Goal: Task Accomplishment & Management: Manage account settings

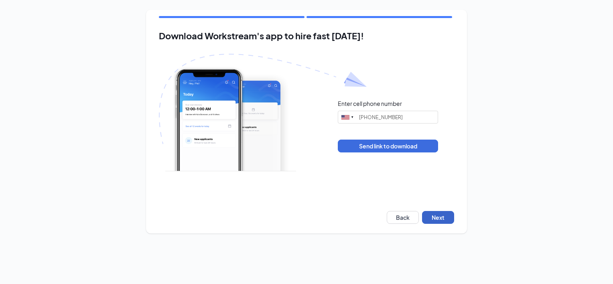
click at [437, 216] on button "Next" at bounding box center [438, 217] width 32 height 13
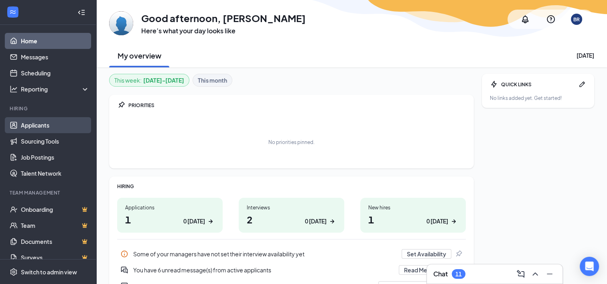
click at [32, 122] on link "Applicants" at bounding box center [55, 125] width 69 height 16
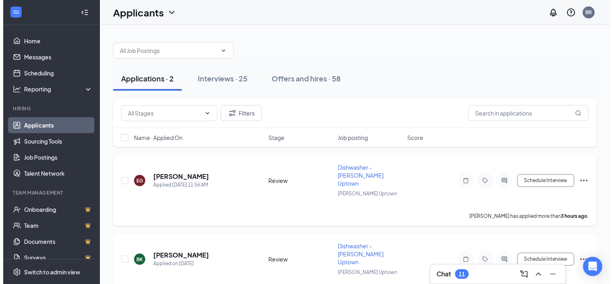
scroll to position [12, 0]
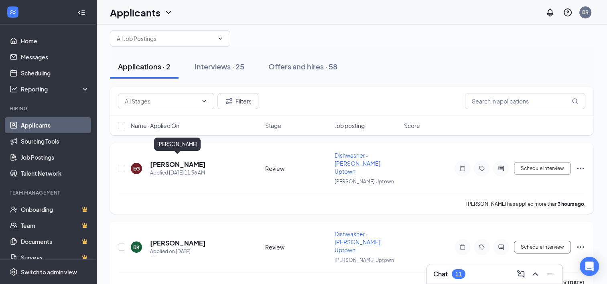
click at [183, 161] on h5 "Edward Gallegos" at bounding box center [178, 164] width 56 height 9
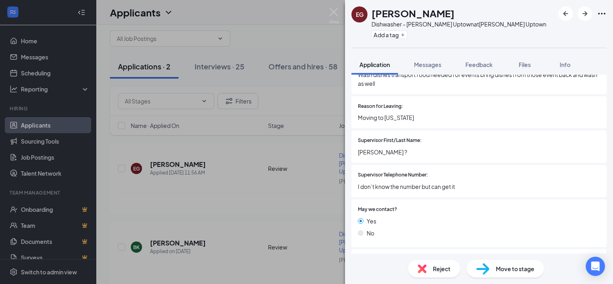
scroll to position [982, 0]
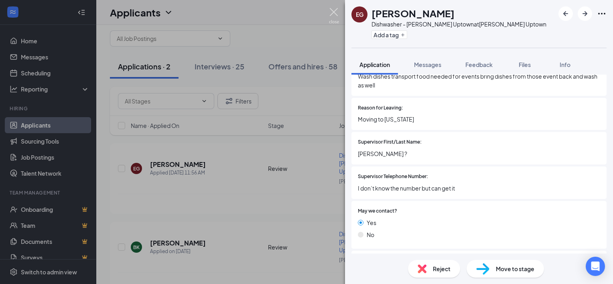
click at [335, 19] on img at bounding box center [334, 16] width 10 height 16
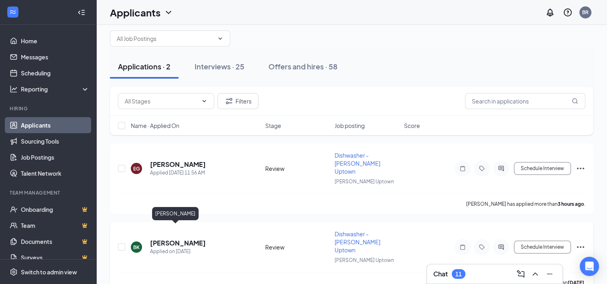
click at [165, 239] on h5 "Brianna King" at bounding box center [178, 243] width 56 height 9
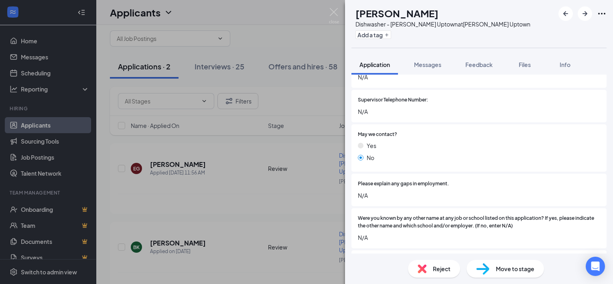
scroll to position [1419, 0]
click at [430, 270] on div "Reject" at bounding box center [434, 269] width 52 height 18
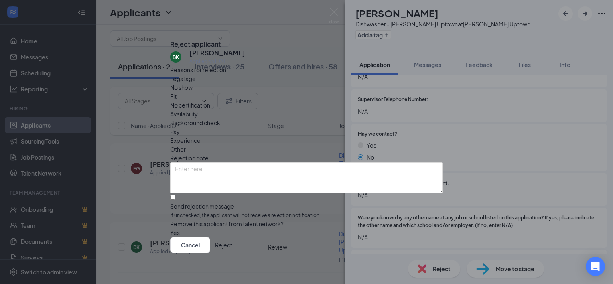
click at [232, 245] on button "Reject" at bounding box center [223, 245] width 17 height 16
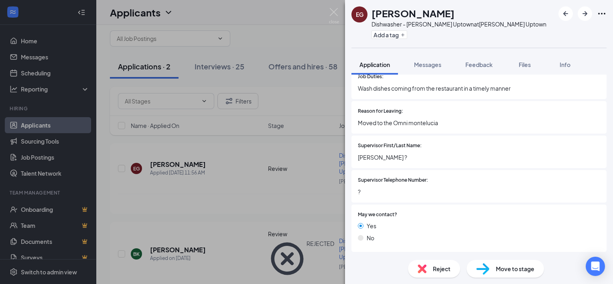
scroll to position [1338, 0]
click at [438, 271] on span "Reject" at bounding box center [442, 268] width 18 height 9
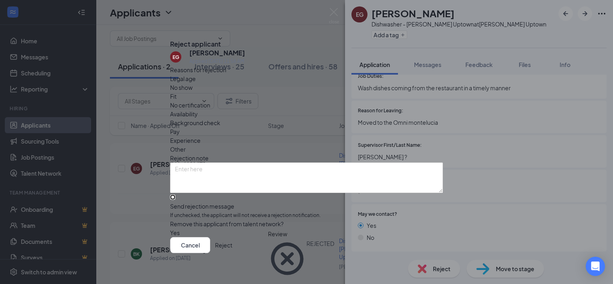
click at [175, 195] on input "Send rejection message If unchecked, the applicant will not receive a rejection…" at bounding box center [172, 197] width 5 height 5
checkbox input "true"
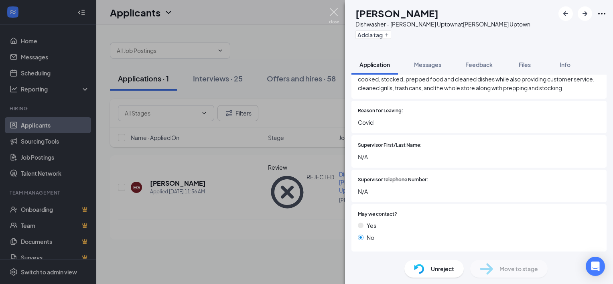
click at [336, 23] on img at bounding box center [334, 16] width 10 height 16
